Goal: Ask a question

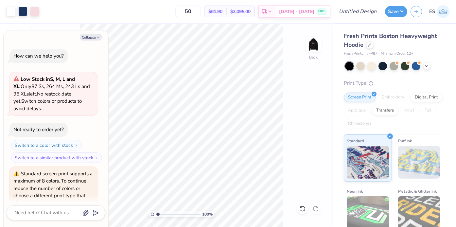
scroll to position [136, 0]
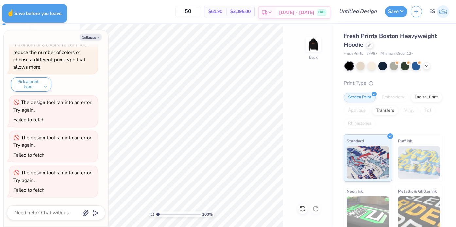
type textarea "x"
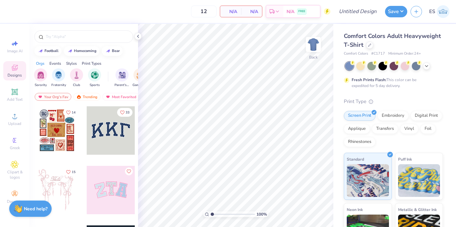
click at [33, 211] on strong "Need help?" at bounding box center [36, 209] width 24 height 6
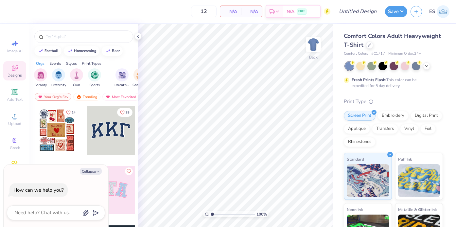
drag, startPoint x: 64, startPoint y: 182, endPoint x: 86, endPoint y: 182, distance: 21.9
click at [86, 182] on div "How can we help you?" at bounding box center [56, 190] width 98 height 25
click at [46, 214] on textarea at bounding box center [47, 212] width 66 height 9
type textarea "a"
type textarea "x"
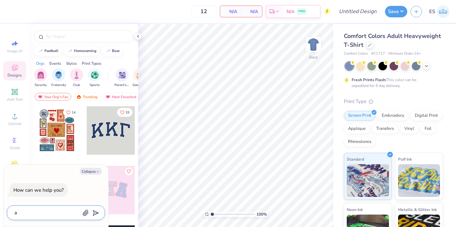
type textarea "ar"
type textarea "x"
type textarea "are"
type textarea "x"
type textarea "are"
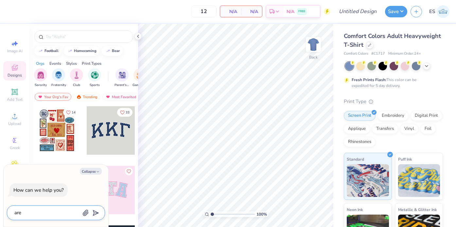
type textarea "x"
type textarea "are w"
type textarea "x"
type textarea "are we"
type textarea "x"
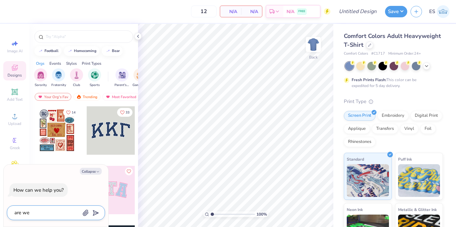
type textarea "are we"
type textarea "x"
type textarea "are we a"
type textarea "x"
type textarea "are we al"
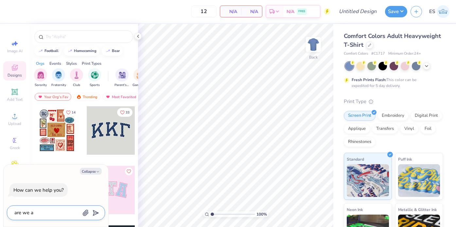
type textarea "x"
type textarea "are we all"
type textarea "x"
type textarea "are we allo"
type textarea "x"
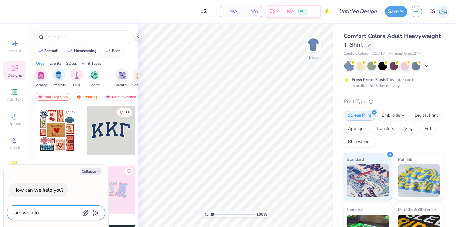
type textarea "are we allow"
type textarea "x"
type textarea "are we allowe"
type textarea "x"
type textarea "are we allowed"
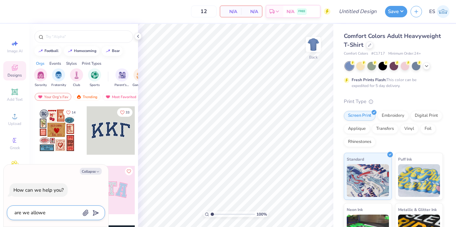
type textarea "x"
type textarea "are we allowed"
type textarea "x"
type textarea "are we allowed t"
type textarea "x"
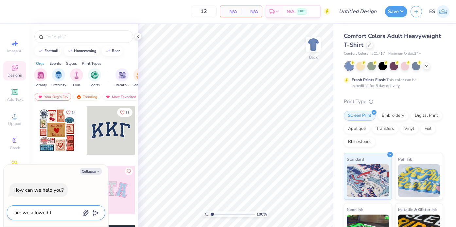
type textarea "are we allowed to"
type textarea "x"
type textarea "are we allowed to"
type textarea "x"
type textarea "are we allowed to m"
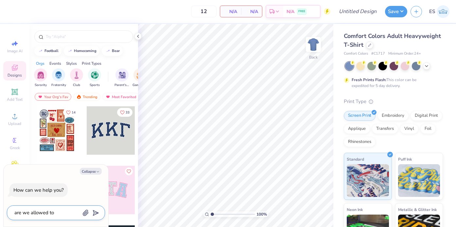
type textarea "x"
type textarea "are we allowed to mi"
type textarea "x"
type textarea "are we allowed to mix"
type textarea "x"
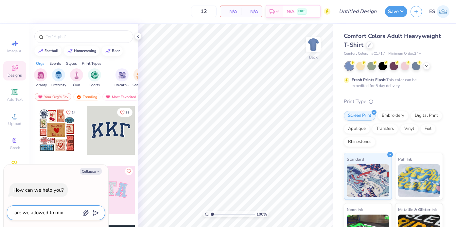
type textarea "are we allowed to mix"
type textarea "x"
type textarea "are we allowed to mix p"
type textarea "x"
type textarea "are we allowed to mix pr"
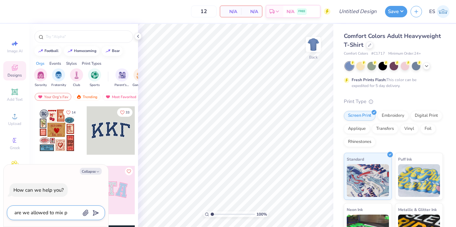
type textarea "x"
type textarea "are we allowed to mix pri"
type textarea "x"
type textarea "are we allowed to mix prin"
type textarea "x"
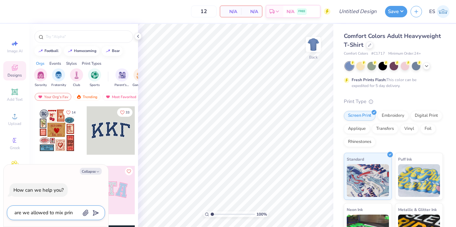
type textarea "are we allowed to mix print"
type textarea "x"
type textarea "are we allowed to mix print"
type textarea "x"
type textarea "are we allowed to mix print t"
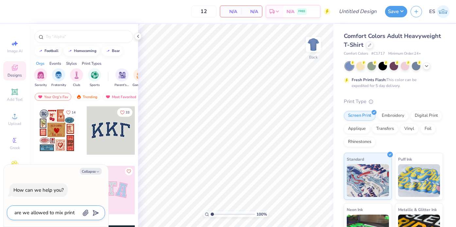
type textarea "x"
type textarea "are we allowed to mix print ty"
type textarea "x"
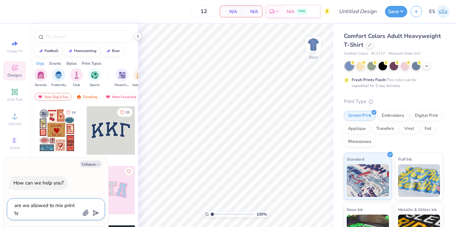
type textarea "are we allowed to mix print typ"
type textarea "x"
type textarea "are we allowed to mix print type"
type textarea "x"
type textarea "are we allowed to mix print type"
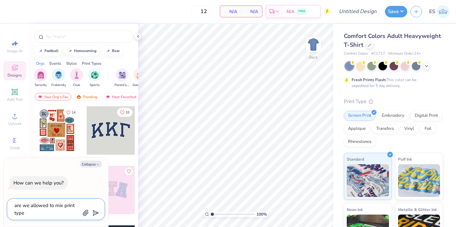
type textarea "x"
type textarea "are we allowed to mix print type ("
type textarea "x"
type textarea "are we allowed to mix print type (e"
type textarea "x"
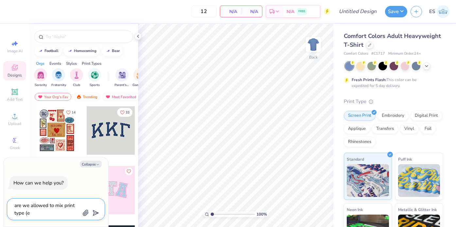
type textarea "are we allowed to mix print type (em"
type textarea "x"
type textarea "are we allowed to mix print type (emb"
type textarea "x"
type textarea "are we allowed to mix print type (embr"
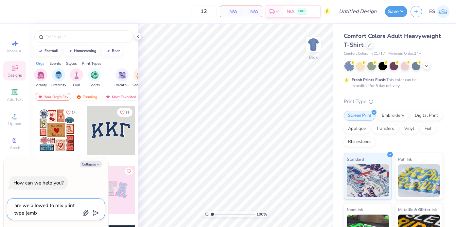
type textarea "x"
type textarea "are we allowed to mix print type (embro"
type textarea "x"
type textarea "are we allowed to mix print type (embroi"
type textarea "x"
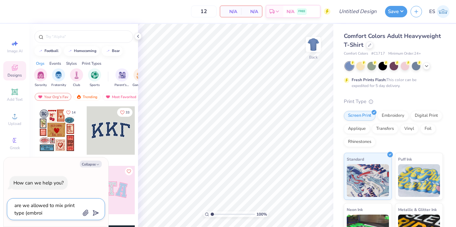
type textarea "are we allowed to mix print type (embroid"
type textarea "x"
type textarea "are we allowed to mix print type (embroide"
type textarea "x"
type textarea "are we allowed to mix print type (embroider"
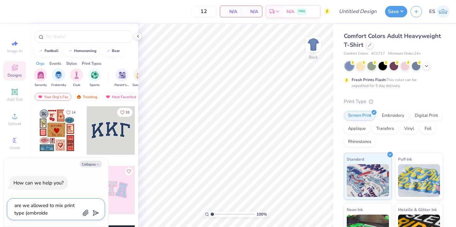
type textarea "x"
type textarea "are we allowed to mix print type (embroidery"
type textarea "x"
type textarea "are we allowed to mix print type (embroidery"
type textarea "x"
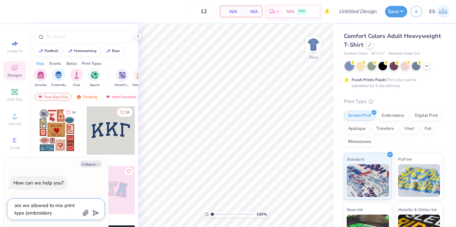
type textarea "are we allowed to mix print type (embroidery o"
type textarea "x"
type textarea "are we allowed to mix print type (embroidery on"
type textarea "x"
type textarea "are we allowed to mix print type (embroidery on"
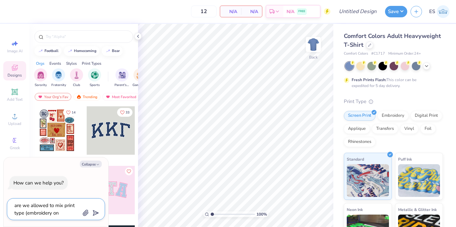
type textarea "x"
type textarea "are we allowed to mix print type (embroidery on t"
type textarea "x"
type textarea "are we allowed to mix print type (embroidery on th"
type textarea "x"
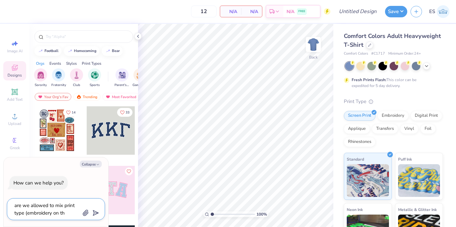
type textarea "are we allowed to mix print type (embroidery on the"
type textarea "x"
type textarea "are we allowed to mix print type (embroidery on the"
type textarea "x"
type textarea "are we allowed to mix print type (embroidery on the f"
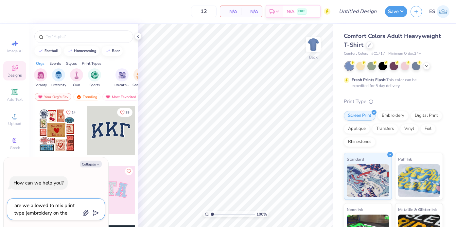
type textarea "x"
type textarea "are we allowed to mix print type (embroidery on the fr"
type textarea "x"
type textarea "are we allowed to mix print type (embroidery on the fro"
type textarea "x"
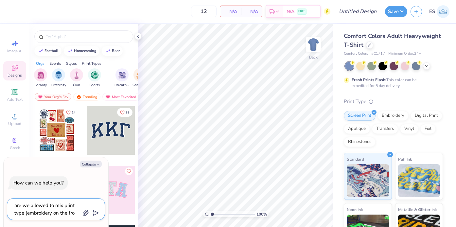
type textarea "are we allowed to mix print type (embroidery on the fron"
type textarea "x"
type textarea "are we allowed to mix print type (embroidery on the front"
type textarea "x"
type textarea "are we allowed to mix print type (embroidery on the front"
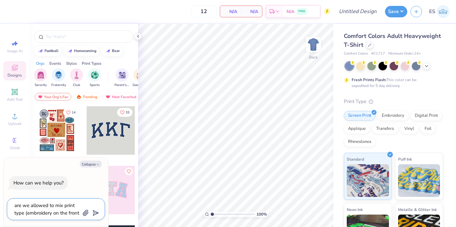
type textarea "x"
type textarea "are we allowed to mix print type (embroidery on the front a"
type textarea "x"
type textarea "are we allowed to mix print type (embroidery on the front an"
type textarea "x"
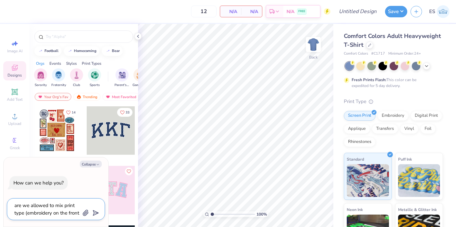
type textarea "are we allowed to mix print type (embroidery on the front and"
type textarea "x"
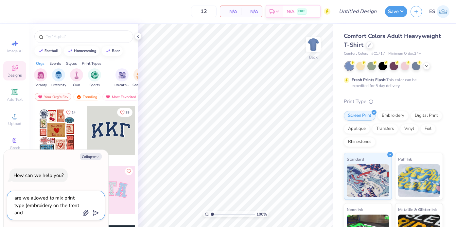
type textarea "are we allowed to mix print type (embroidery on the front and"
type textarea "x"
type textarea "are we allowed to mix print type (embroidery on the front and s"
type textarea "x"
type textarea "are we allowed to mix print type (embroidery on the front and sc"
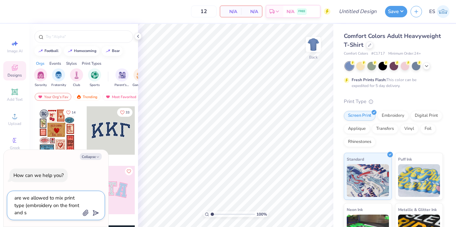
type textarea "x"
type textarea "are we allowed to mix print type (embroidery on the front and scr"
type textarea "x"
type textarea "are we allowed to mix print type (embroidery on the front and scre"
type textarea "x"
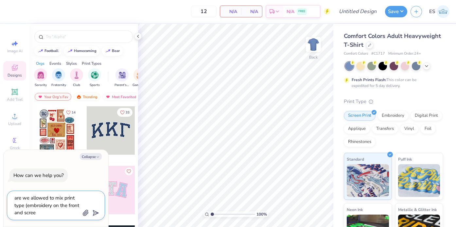
type textarea "are we allowed to mix print type (embroidery on the front and screen"
type textarea "x"
type textarea "are we allowed to mix print type (embroidery on the front and screen"
type textarea "x"
type textarea "are we allowed to mix print type (embroidery on the front and screen p"
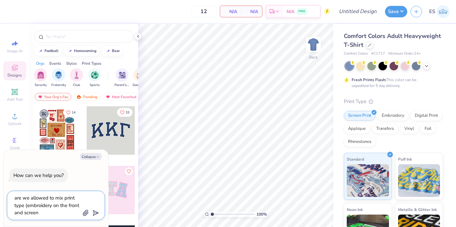
type textarea "x"
type textarea "are we allowed to mix print type (embroidery on the front and screen pr"
type textarea "x"
type textarea "are we allowed to mix print type (embroidery on the front and screen pri"
type textarea "x"
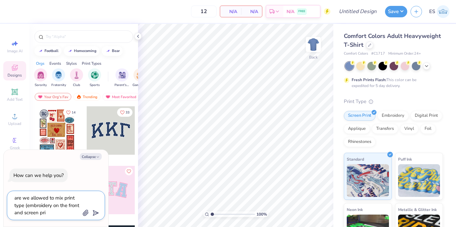
type textarea "are we allowed to mix print type (embroidery on the front and screen prin"
type textarea "x"
type textarea "are we allowed to mix print type (embroidery on the front and screen print"
type textarea "x"
type textarea "are we allowed to mix print type (embroidery on the front and screen print"
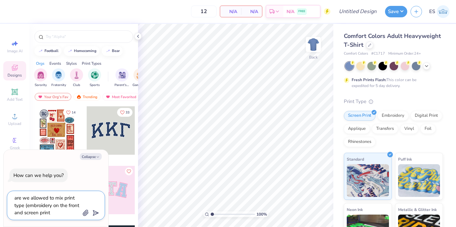
type textarea "x"
type textarea "are we allowed to mix print type (embroidery on the front and screen print o"
type textarea "x"
type textarea "are we allowed to mix print type (embroidery on the front and screen print on"
type textarea "x"
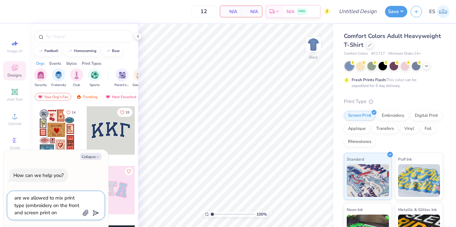
type textarea "are we allowed to mix print type (embroidery on the front and screen print on"
type textarea "x"
type textarea "are we allowed to mix print type (embroidery on the front and screen print on t"
type textarea "x"
type textarea "are we allowed to mix print type (embroidery on the front and screen print on th"
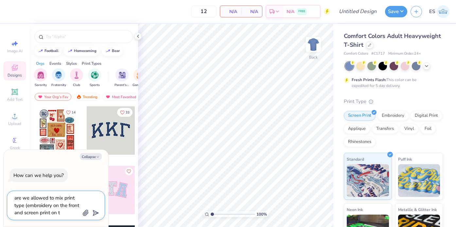
type textarea "x"
type textarea "are we allowed to mix print type (embroidery on the front and screen print on t…"
type textarea "x"
type textarea "are we allowed to mix print type (embroidery on the front and screen print on t…"
type textarea "x"
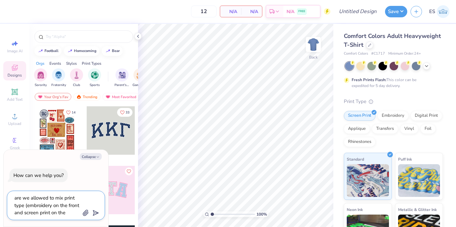
type textarea "are we allowed to mix print type (embroidery on the front and screen print on t…"
type textarea "x"
type textarea "are we allowed to mix print type (embroidery on the front and screen print on t…"
type textarea "x"
type textarea "are we allowed to mix print type (embroidery on the front and screen print on t…"
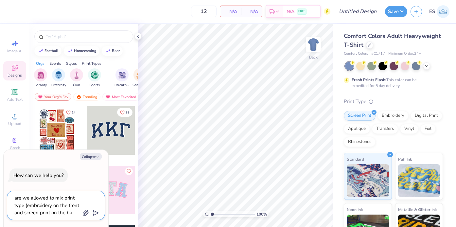
type textarea "x"
type textarea "are we allowed to mix print type (embroidery on the front and screen print on t…"
type textarea "x"
type textarea "are we allowed to mix print type (embroidery on the front and screen print on t…"
type textarea "x"
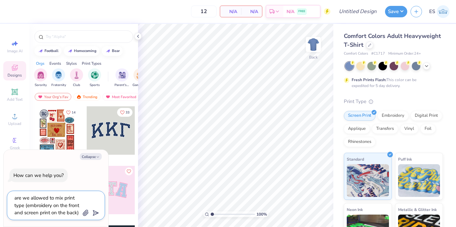
click at [27, 206] on textarea "are we allowed to mix print type (embroidery on the front and screen print on t…" at bounding box center [47, 206] width 66 height 24
type textarea "are we allowed to mix print type (eembroidery on the front and screen print on …"
type textarea "x"
type textarea "are we allowed to mix print type (exembroidery on the front and screen print on…"
type textarea "x"
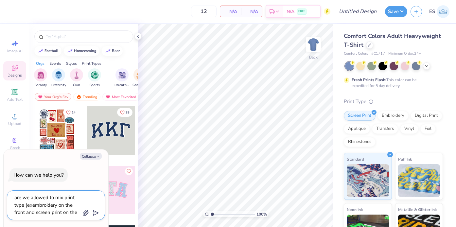
type textarea "are we allowed to mix print type (ex.embroidery on the front and screen print o…"
type textarea "x"
type textarea "are we allowed to mix print type (ex. embroidery on the front and screen print …"
type textarea "x"
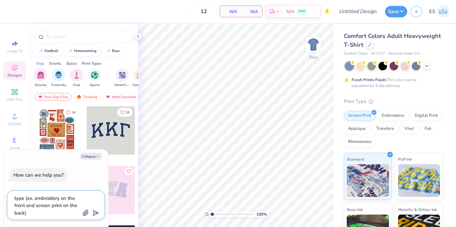
click at [47, 208] on textarea "are we allowed to mix print type (ex. embroidery on the front and screen print …" at bounding box center [47, 205] width 66 height 24
click at [44, 212] on textarea "are we allowed to mix print type (ex. embroidery on the front and screen print …" at bounding box center [47, 205] width 66 height 24
type textarea "are we allowed to mix print type (ex. embroidery on the front and screen print …"
type textarea "x"
type textarea "are we allowed to mix print type (ex. embroidery on the front and screen print …"
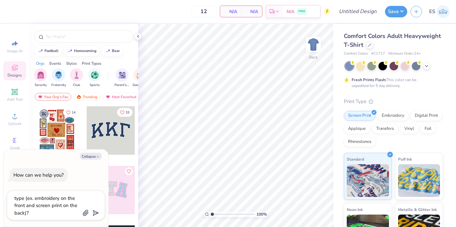
type textarea "x"
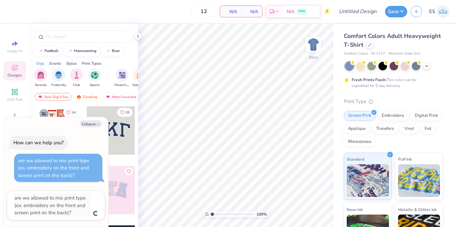
scroll to position [0, 0]
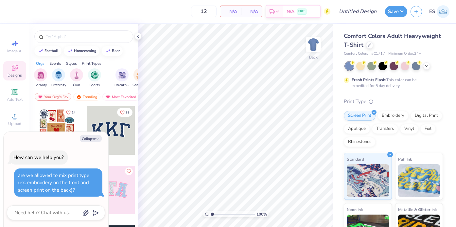
click at [124, 126] on div at bounding box center [111, 130] width 48 height 48
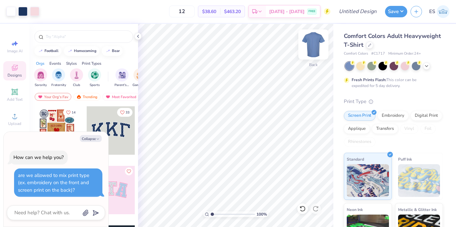
click at [315, 45] on img at bounding box center [313, 44] width 26 height 26
click at [116, 131] on div at bounding box center [111, 130] width 48 height 48
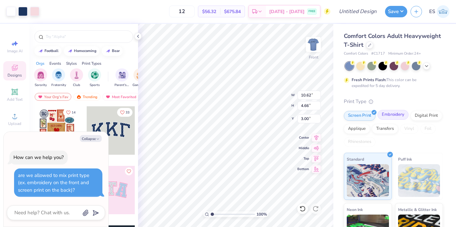
click at [385, 117] on div "Embroidery" at bounding box center [392, 115] width 31 height 10
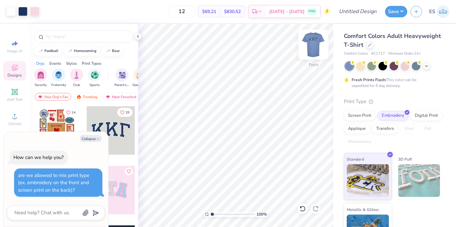
click at [315, 44] on img at bounding box center [313, 44] width 26 height 26
click at [315, 47] on img at bounding box center [313, 44] width 26 height 26
click at [60, 215] on textarea at bounding box center [47, 212] width 66 height 9
type textarea "x"
